Goal: Check status: Check status

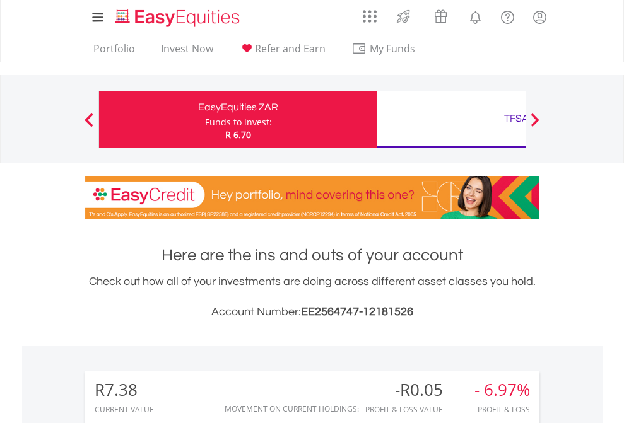
scroll to position [121, 198]
click at [205, 119] on div "Funds to invest:" at bounding box center [238, 122] width 67 height 13
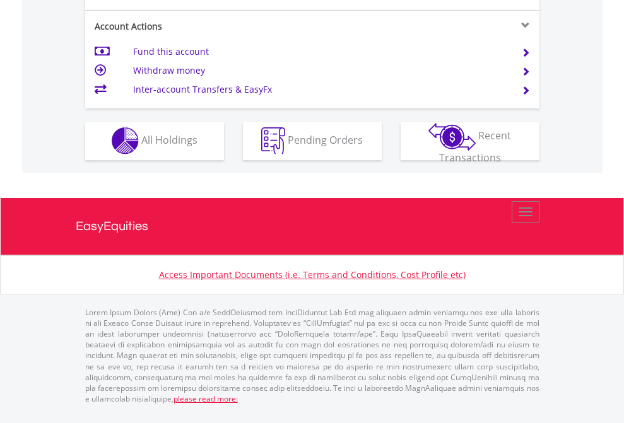
scroll to position [1076, 0]
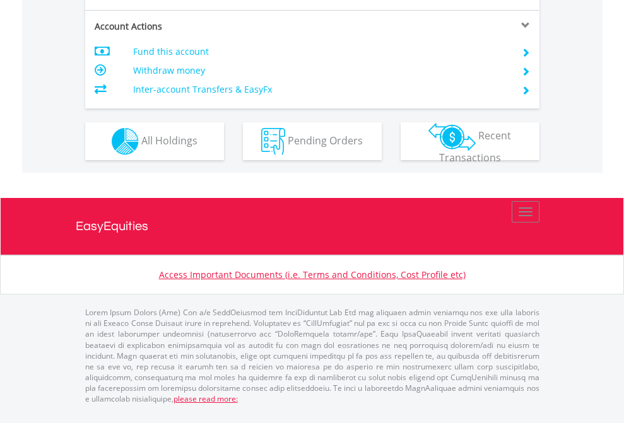
scroll to position [1101, 0]
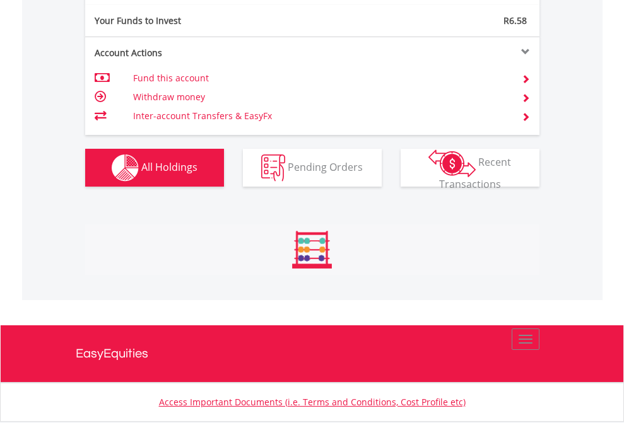
scroll to position [1404, 0]
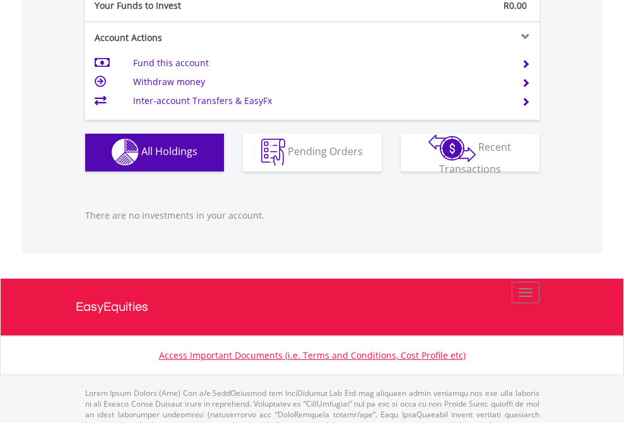
scroll to position [1250, 0]
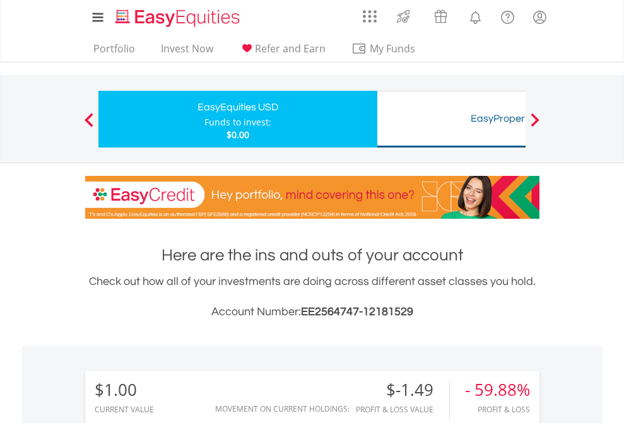
scroll to position [1404, 0]
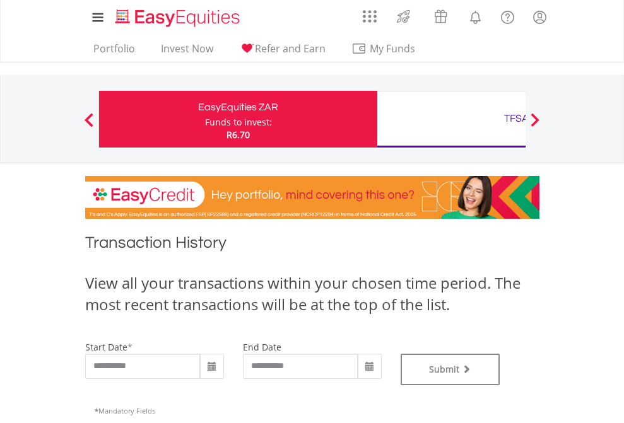
type input "**********"
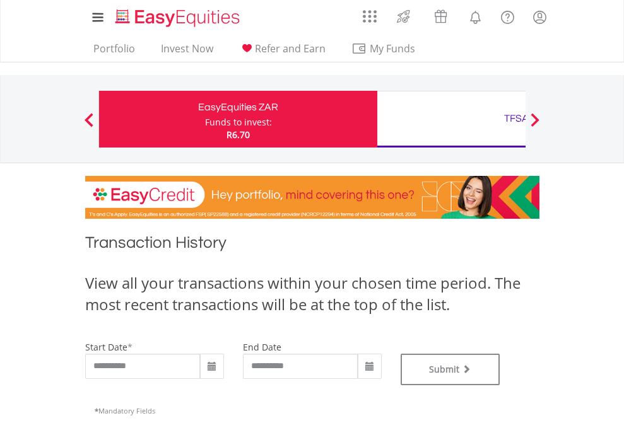
click at [451, 119] on div "TFSA" at bounding box center [516, 119] width 263 height 18
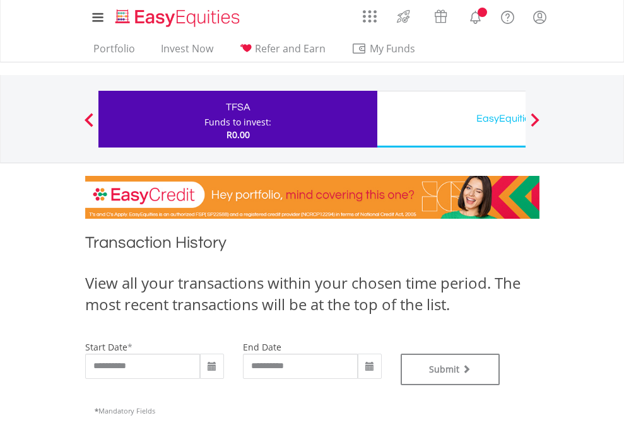
type input "**********"
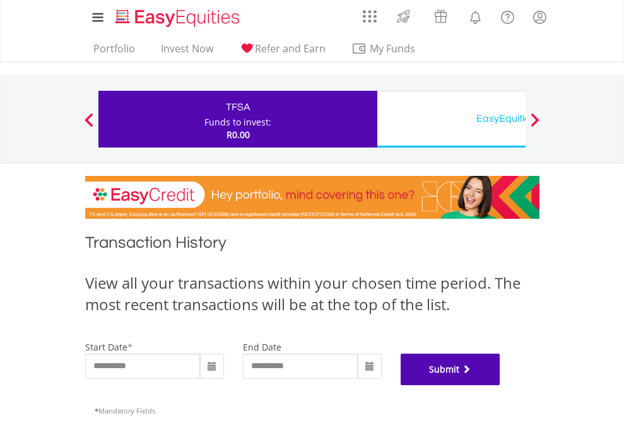
click at [500, 386] on button "Submit" at bounding box center [451, 370] width 100 height 32
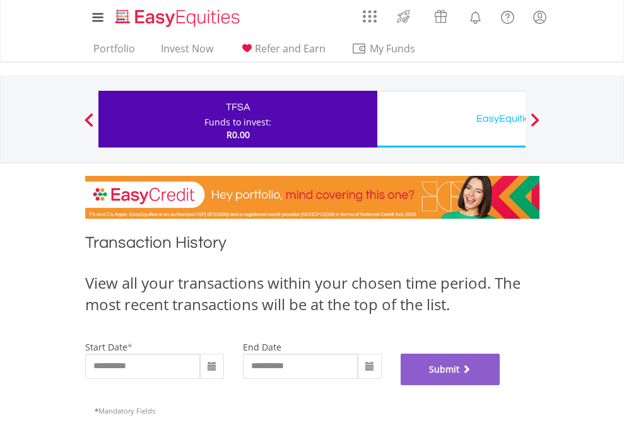
scroll to position [512, 0]
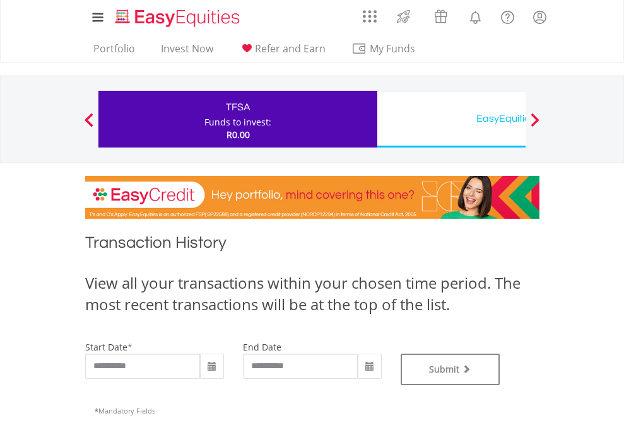
click at [451, 119] on div "EasyEquities USD" at bounding box center [516, 119] width 263 height 18
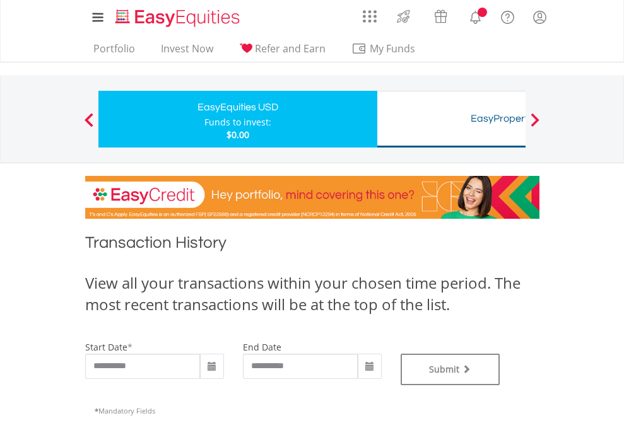
type input "**********"
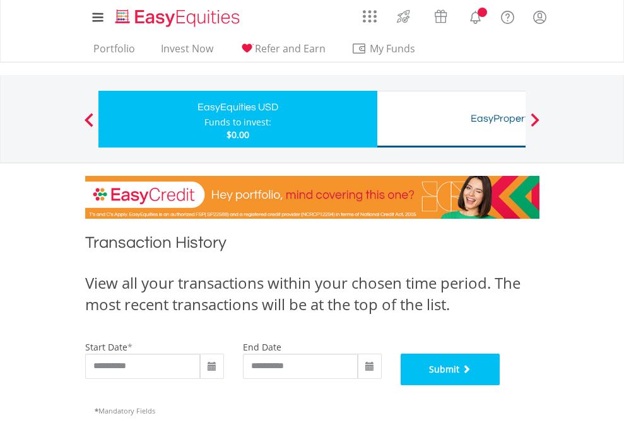
click at [500, 386] on button "Submit" at bounding box center [451, 370] width 100 height 32
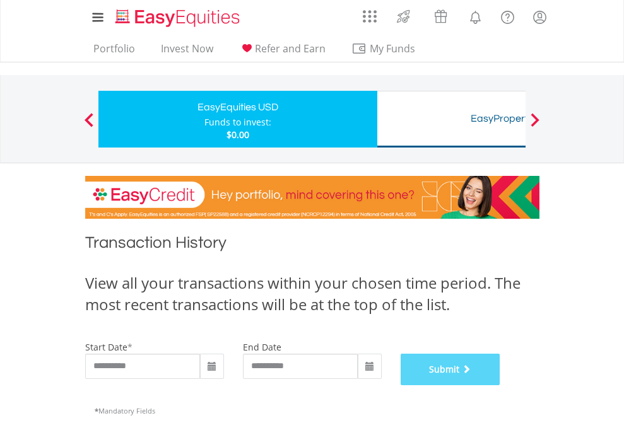
scroll to position [512, 0]
